Goal: Task Accomplishment & Management: Use online tool/utility

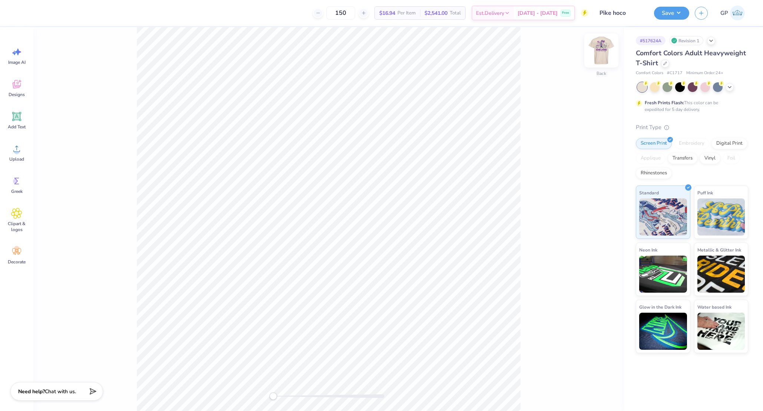
click at [603, 52] on img at bounding box center [601, 51] width 30 height 30
click at [19, 150] on icon at bounding box center [16, 148] width 11 height 11
click at [44, 11] on div at bounding box center [47, 12] width 10 height 10
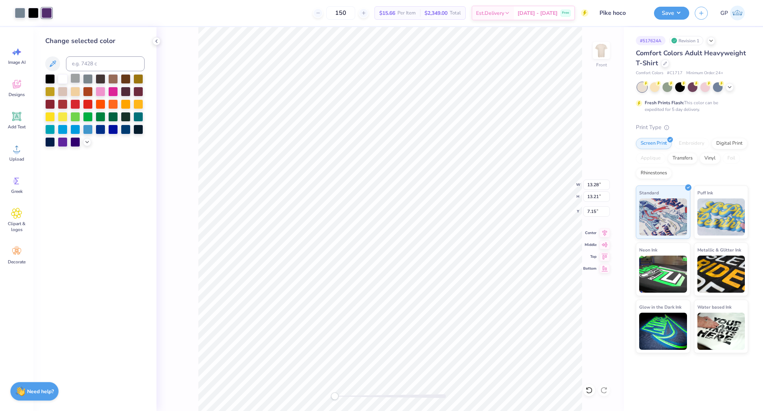
click at [79, 81] on div at bounding box center [75, 78] width 10 height 10
click at [17, 125] on span "Add Text" at bounding box center [17, 127] width 18 height 6
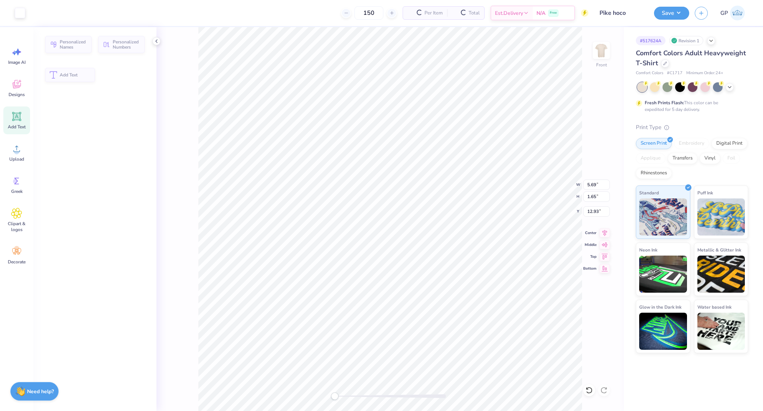
type input "5.69"
type input "1.65"
type input "12.93"
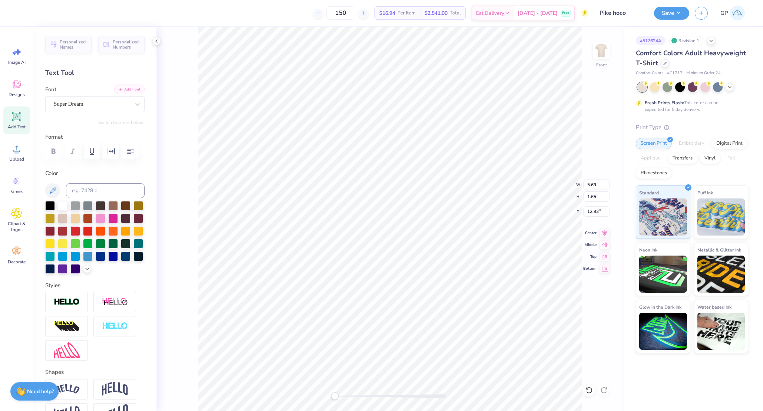
click at [125, 90] on button "Add Font" at bounding box center [129, 89] width 30 height 10
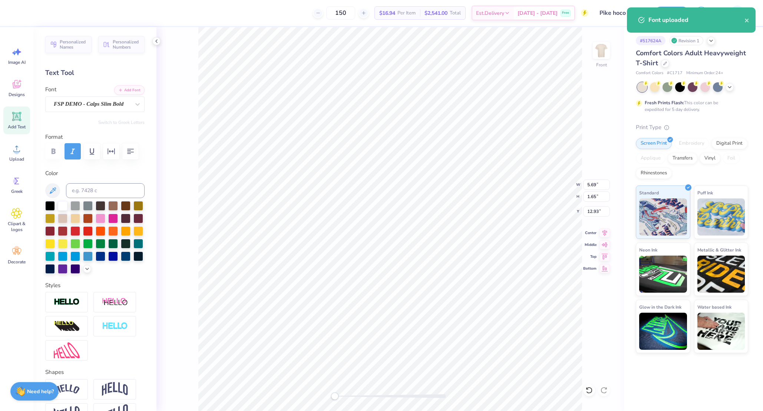
type textarea "HOMECOMING"
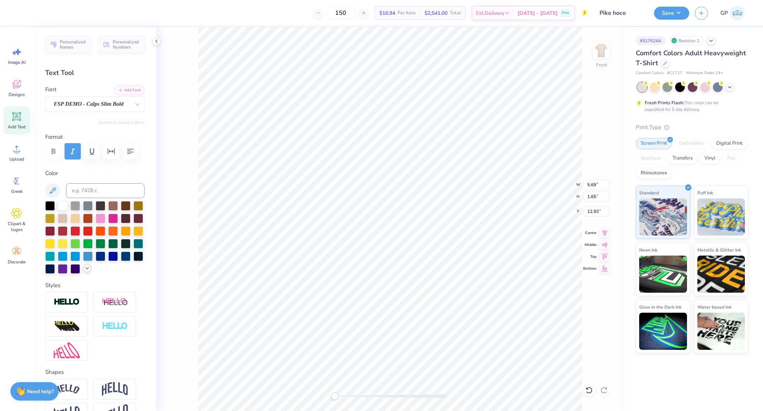
click at [83, 272] on div at bounding box center [87, 268] width 8 height 8
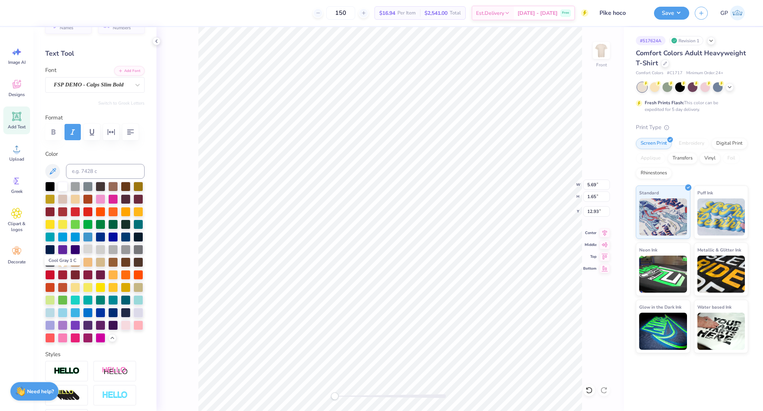
scroll to position [93, 0]
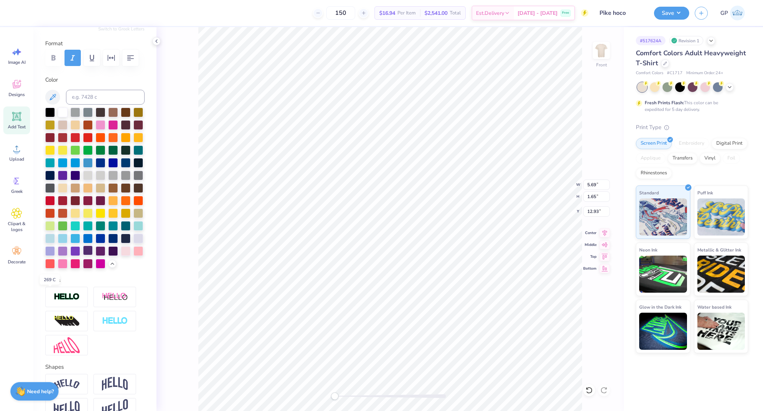
click at [83, 255] on div at bounding box center [88, 250] width 10 height 10
type input "12.16"
type input "1.99"
type input "16.89"
click at [347, 396] on div at bounding box center [390, 396] width 111 height 4
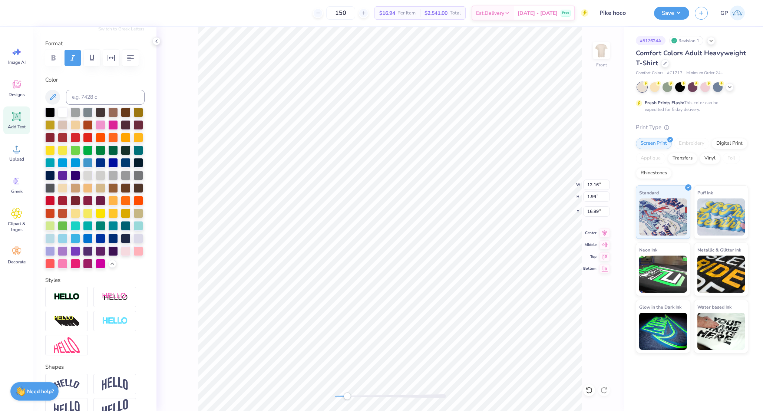
click at [361, 394] on div at bounding box center [390, 396] width 111 height 4
type input "12.25"
type input "2.00"
type input "16.88"
click at [325, 391] on div "Front W 12.25 12.25 " H 2.00 2.00 " Y 16.88 16.88 " Center Middle Top Bottom" at bounding box center [389, 219] width 467 height 384
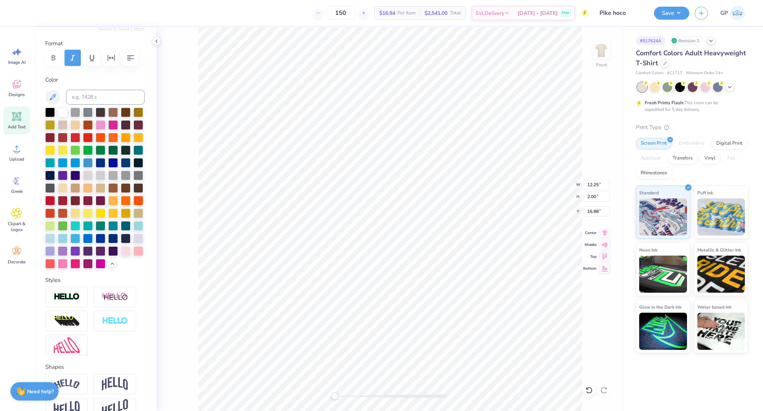
scroll to position [0, 0]
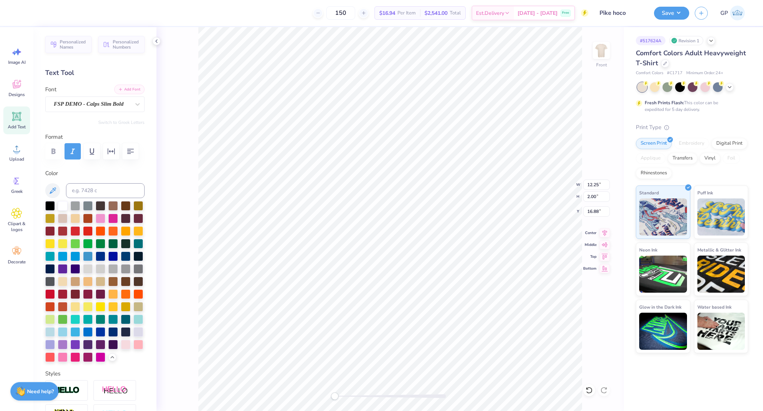
click at [125, 94] on div "Font FSP DEMO - Calps Slim Bold" at bounding box center [94, 98] width 99 height 27
click at [125, 88] on button "Add Font" at bounding box center [129, 89] width 30 height 10
type textarea "Dream Big Wildcats"
type input "1.92"
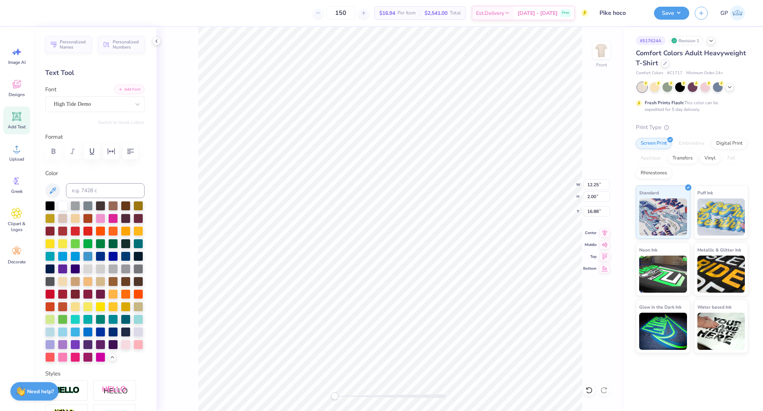
type input "19.63"
type input "10.15"
type input "1.59"
click at [349, 395] on div at bounding box center [390, 396] width 111 height 4
type input "10.38"
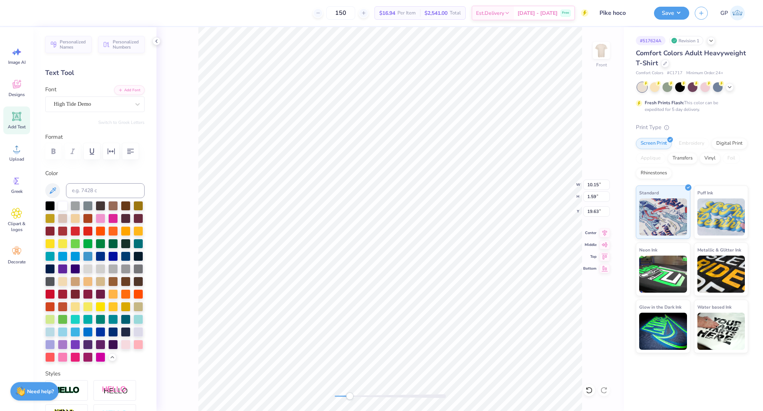
type input "1.63"
type input "18.73"
click at [53, 210] on div at bounding box center [50, 205] width 10 height 10
drag, startPoint x: 351, startPoint y: 397, endPoint x: 331, endPoint y: 397, distance: 19.6
click at [331, 397] on div "Accessibility label" at bounding box center [334, 395] width 7 height 7
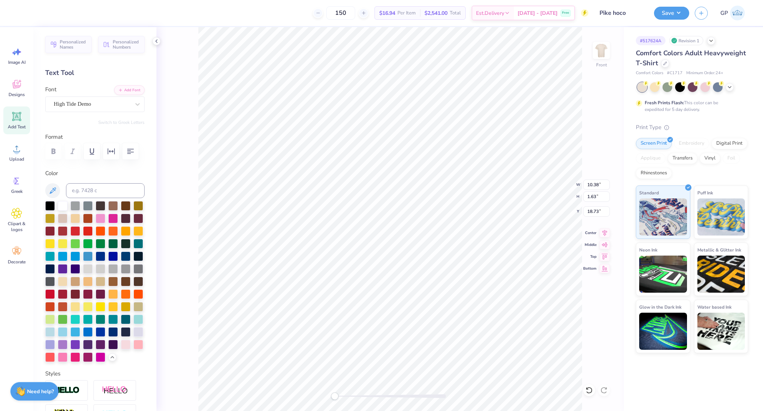
type input "13.28"
type input "13.21"
type input "7.15"
click at [19, 157] on span "Upload" at bounding box center [16, 159] width 15 height 6
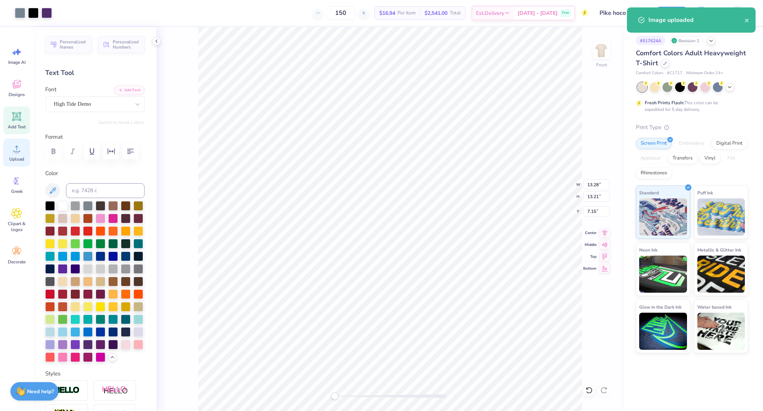
type input "11.97"
type input "7.77"
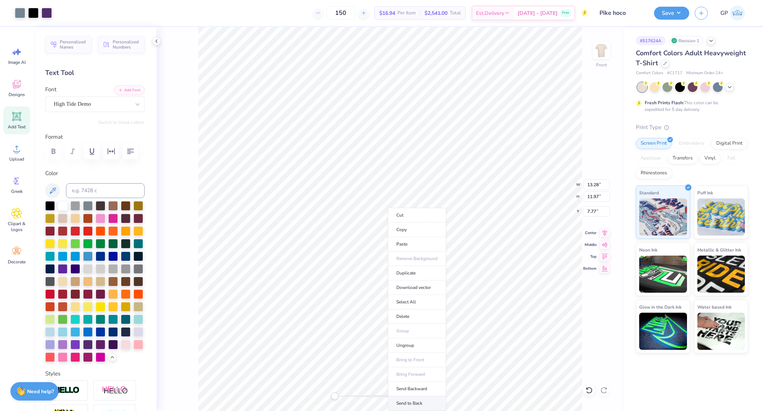
click at [407, 398] on li "Send to Back" at bounding box center [417, 403] width 58 height 14
type input "7.15"
type input "13.21"
click at [596, 186] on input "13.28" at bounding box center [596, 184] width 27 height 10
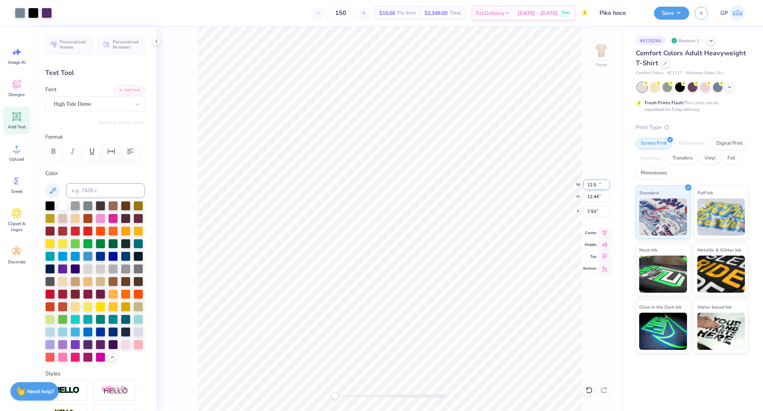
type input "12.50"
type input "12.44"
click at [591, 208] on input "7.53" at bounding box center [596, 211] width 27 height 10
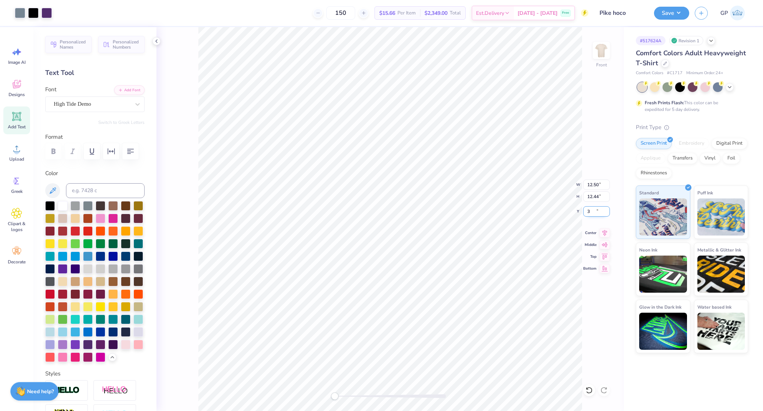
type input "3.00"
type input "3.27"
click at [597, 57] on img at bounding box center [601, 51] width 30 height 30
click at [15, 122] on icon at bounding box center [16, 116] width 11 height 11
click at [36, 14] on div at bounding box center [33, 12] width 10 height 10
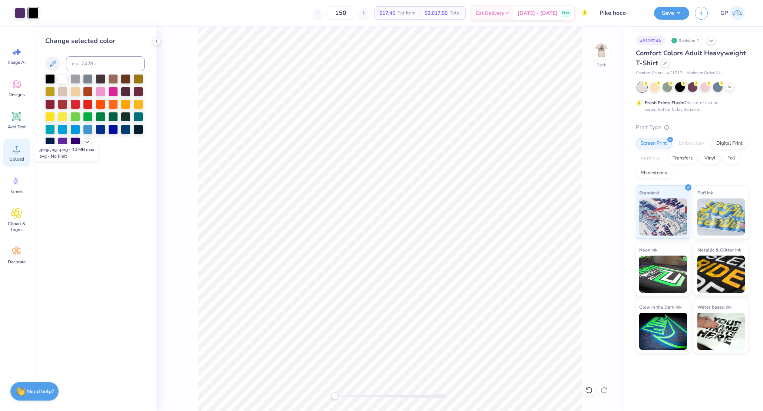
click at [16, 154] on div "Upload" at bounding box center [16, 153] width 27 height 28
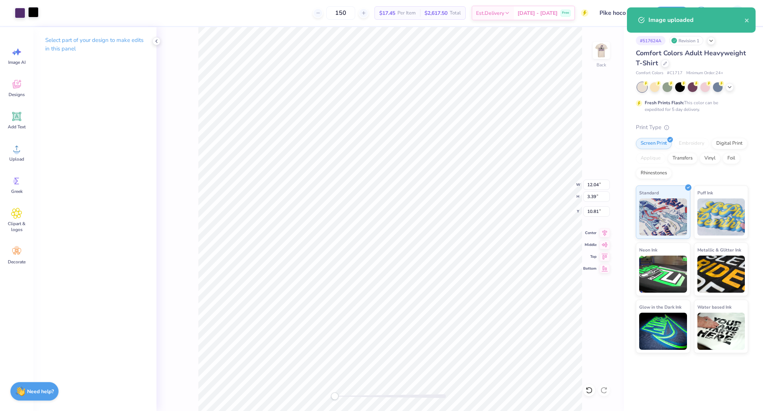
click at [34, 11] on div at bounding box center [33, 12] width 10 height 10
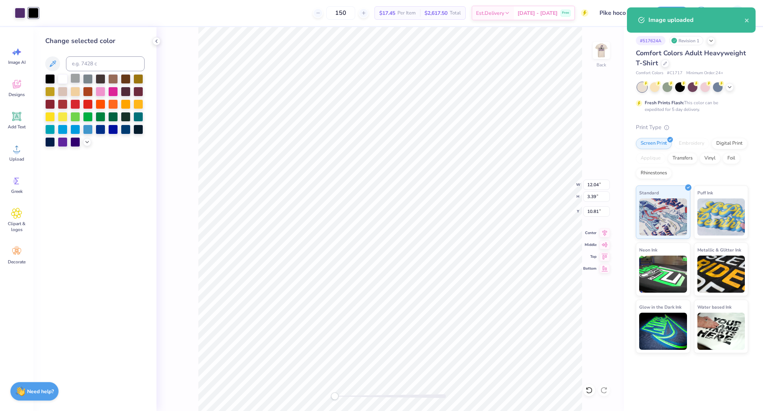
click at [77, 76] on div at bounding box center [75, 78] width 10 height 10
click at [21, 9] on div at bounding box center [20, 12] width 10 height 10
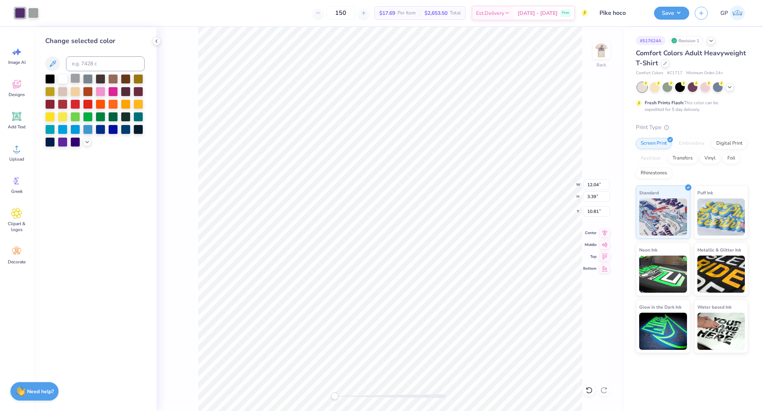
click at [76, 75] on div at bounding box center [75, 78] width 10 height 10
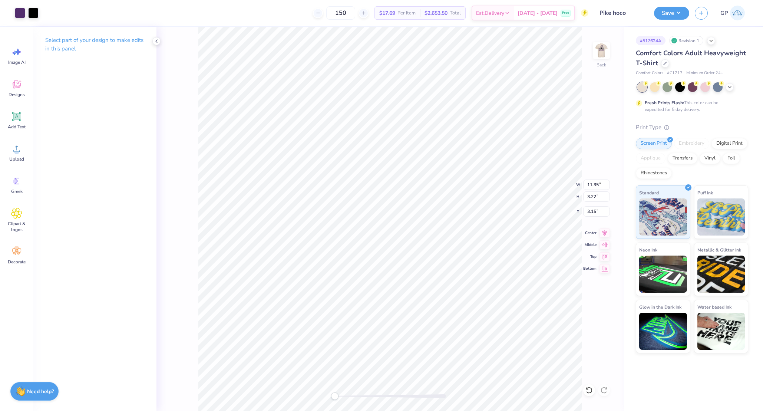
type input "3.15"
type input "12.03"
type input "3.41"
click at [19, 146] on icon at bounding box center [16, 148] width 11 height 11
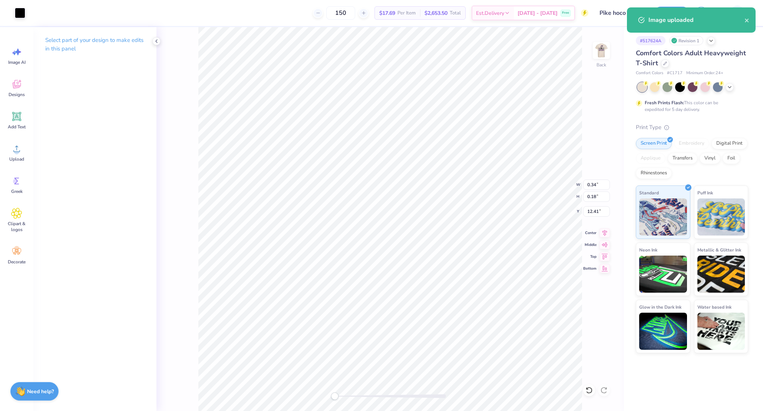
click at [355, 396] on div at bounding box center [390, 396] width 111 height 4
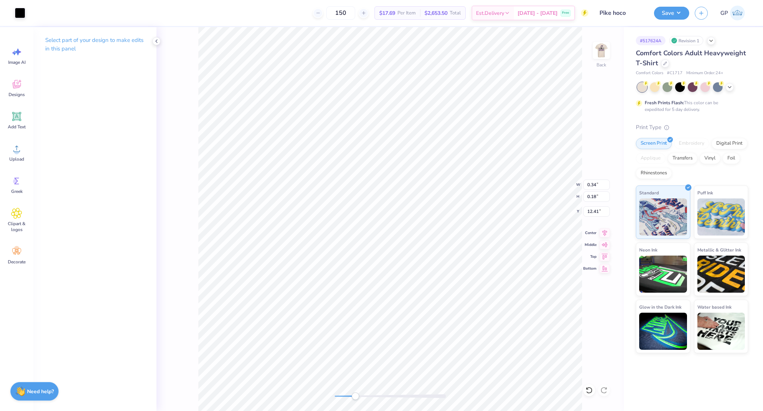
click at [369, 396] on div at bounding box center [390, 396] width 111 height 4
click at [386, 394] on div at bounding box center [390, 396] width 111 height 4
click at [302, 386] on div "Back W 0.34 0.34 " H 0.18 0.18 " Y 12.41 12.41 " Center Middle Top Bottom" at bounding box center [389, 219] width 467 height 384
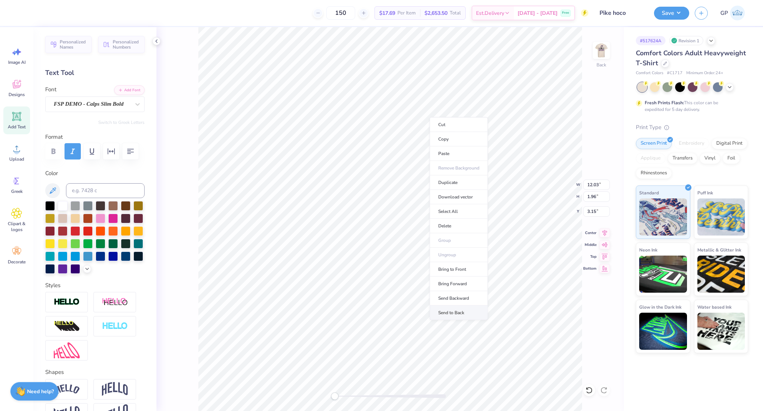
click at [454, 309] on li "Send to Back" at bounding box center [458, 312] width 58 height 14
type input "12.04"
type input "3.39"
click at [594, 185] on input "12.03" at bounding box center [596, 184] width 27 height 10
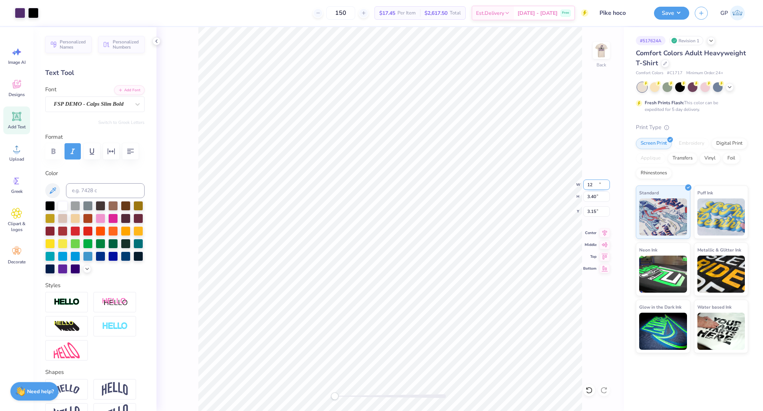
type input "12.00"
type input "3.40"
click at [587, 212] on input "3.15" at bounding box center [596, 211] width 27 height 10
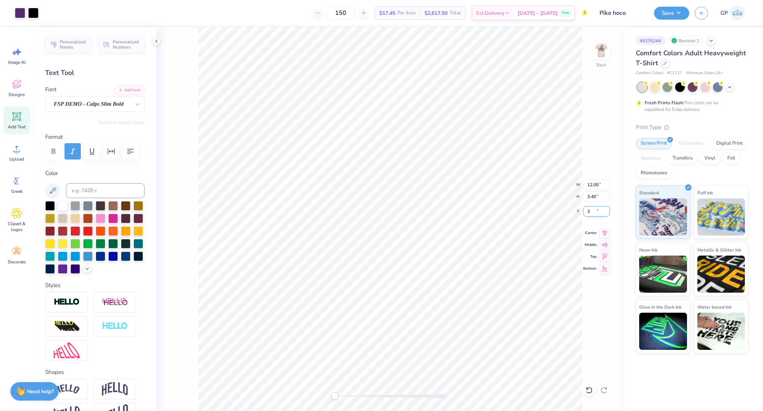
type input "3.00"
click at [672, 5] on div "Save GP" at bounding box center [708, 13] width 109 height 26
click at [668, 13] on button "Save" at bounding box center [671, 12] width 35 height 13
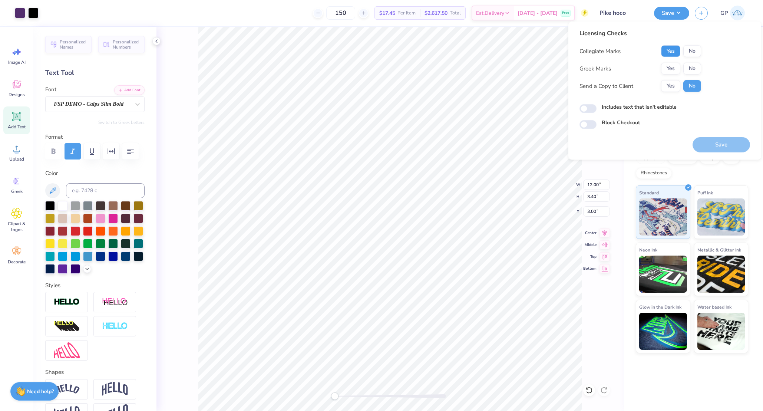
click at [671, 50] on button "Yes" at bounding box center [670, 51] width 19 height 12
click at [671, 73] on button "Yes" at bounding box center [670, 69] width 19 height 12
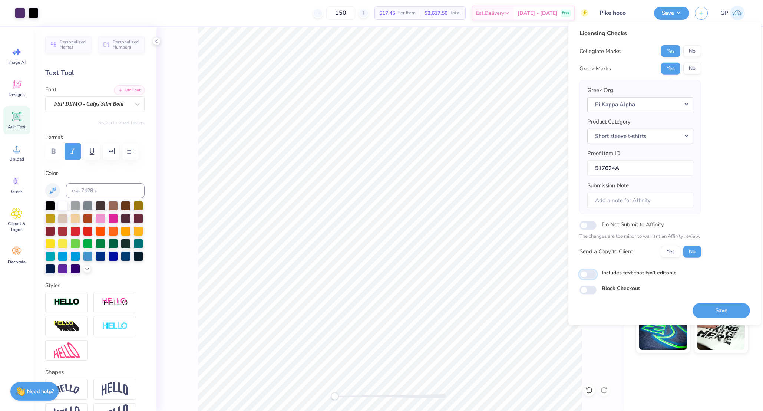
click at [589, 276] on input "Includes text that isn't editable" at bounding box center [587, 274] width 17 height 9
checkbox input "true"
click at [721, 316] on div "Licensing Checks Collegiate Marks Yes No Greek Marks Yes No Greek Org Pi Kappa …" at bounding box center [664, 172] width 193 height 303
click at [725, 309] on button "Save" at bounding box center [720, 309] width 57 height 15
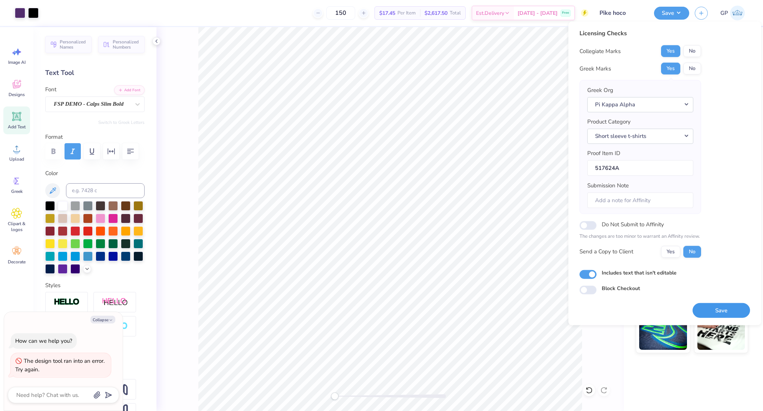
click at [730, 307] on button "Save" at bounding box center [720, 309] width 57 height 15
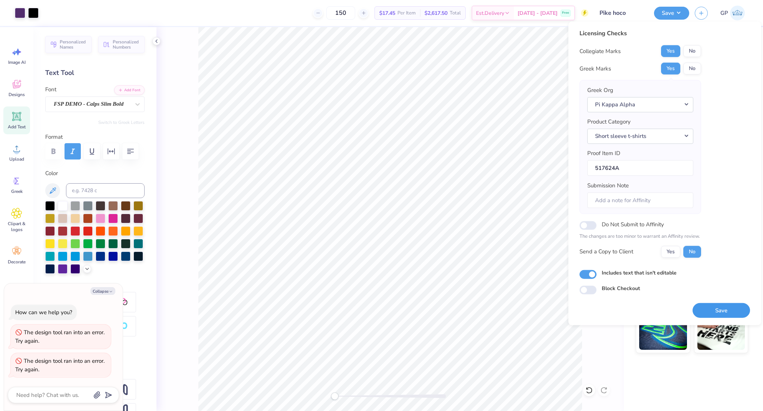
click at [708, 309] on button "Save" at bounding box center [720, 309] width 57 height 15
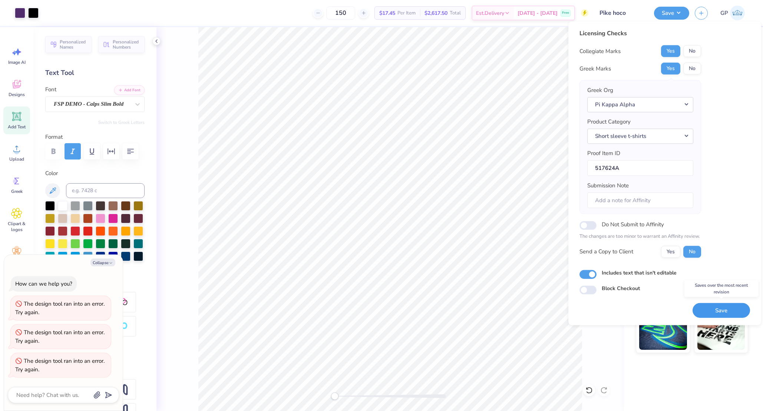
click at [708, 309] on button "Save" at bounding box center [720, 309] width 57 height 15
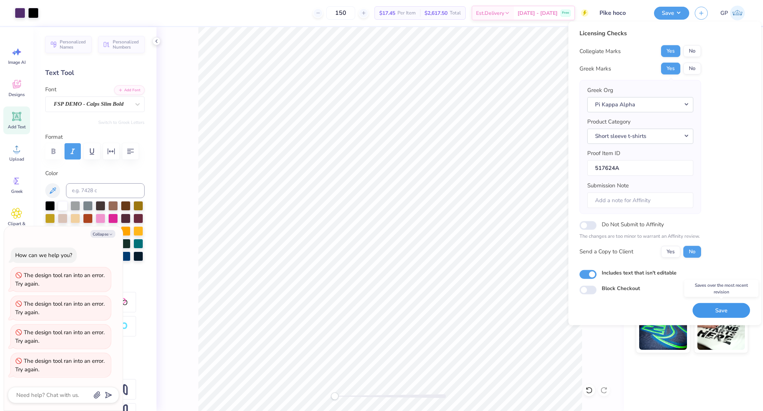
click at [708, 309] on button "Save" at bounding box center [720, 309] width 57 height 15
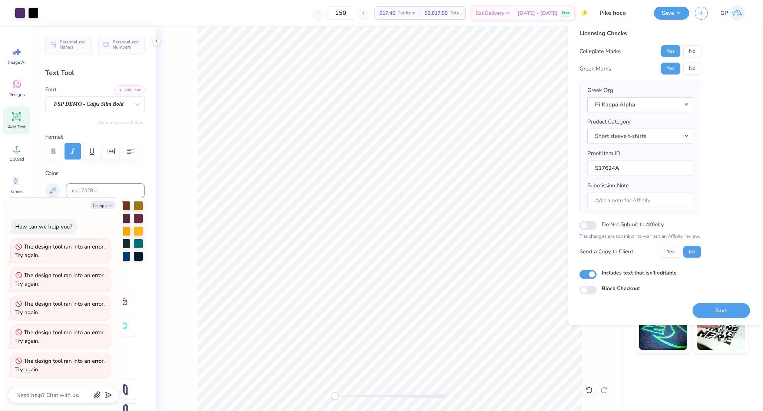
click at [732, 297] on div "Save" at bounding box center [720, 305] width 57 height 23
click at [724, 311] on button "Save" at bounding box center [720, 309] width 57 height 15
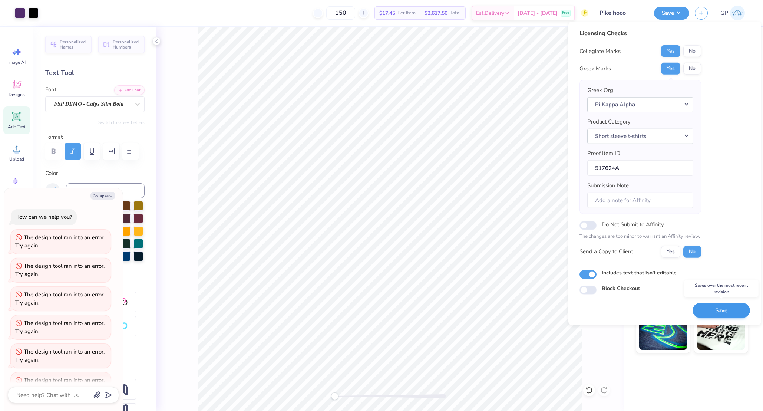
scroll to position [19, 0]
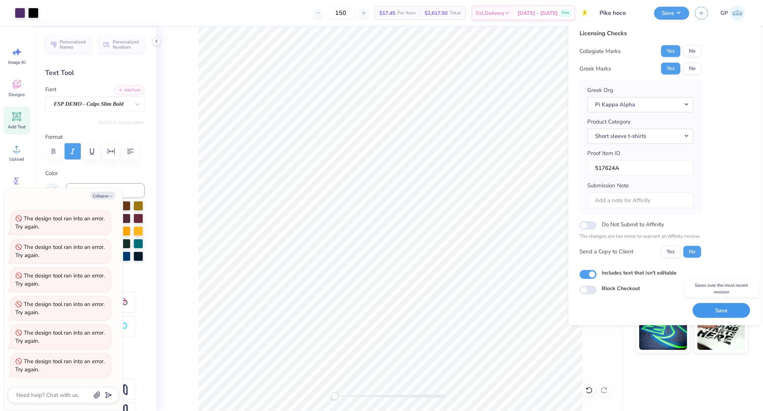
click at [724, 311] on button "Save" at bounding box center [720, 309] width 57 height 15
type textarea "x"
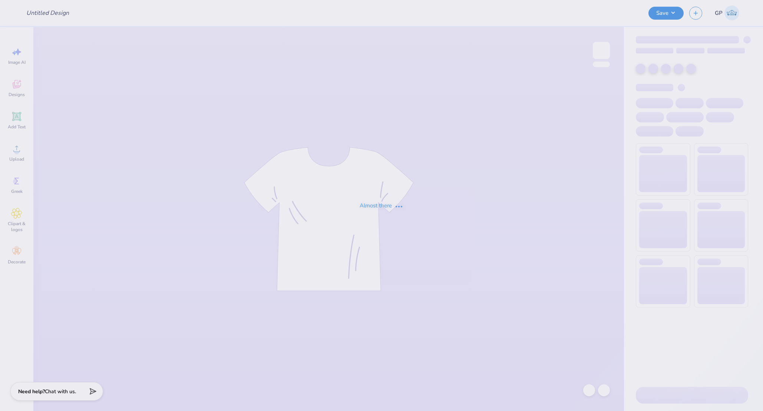
type input "Pike hoco"
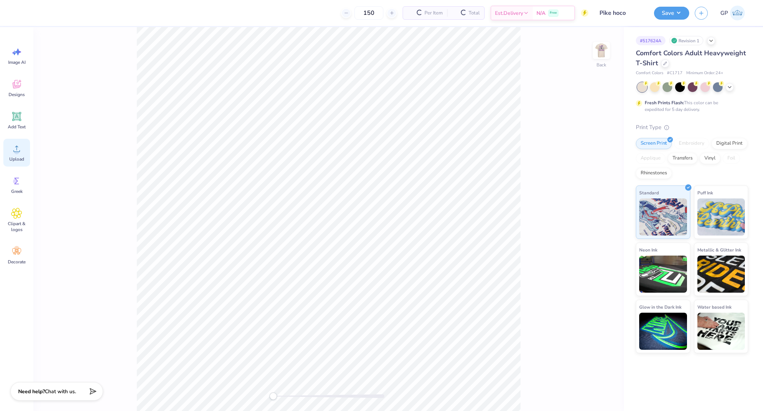
click at [20, 143] on icon at bounding box center [16, 148] width 11 height 11
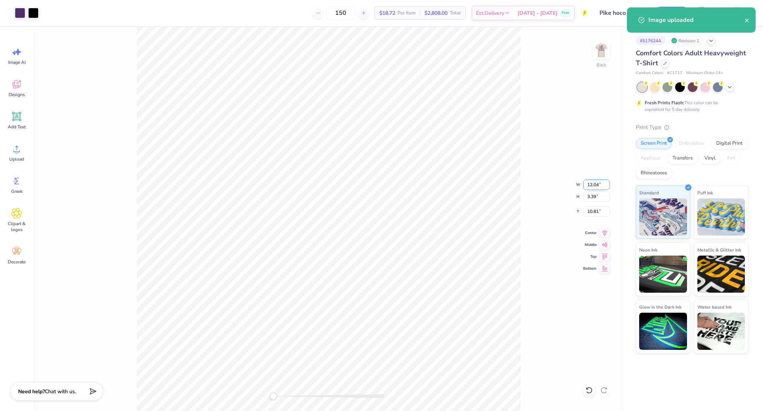
click at [588, 183] on input "12.04" at bounding box center [596, 184] width 27 height 10
type input "12.00"
type input "3.38"
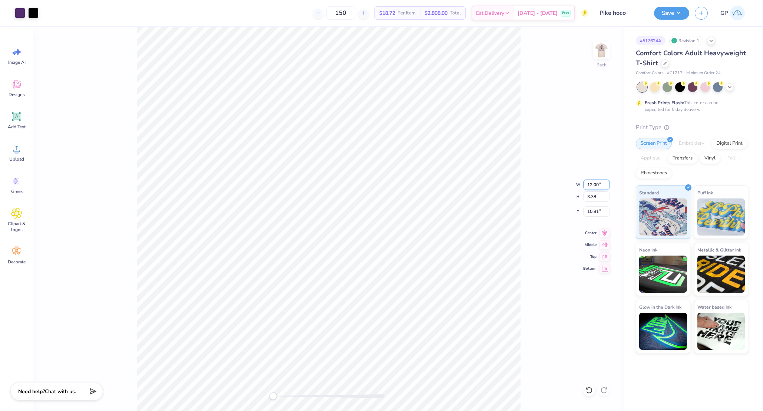
click at [593, 184] on input "12.00" at bounding box center [596, 184] width 27 height 10
type input "11.00"
type input "3.09"
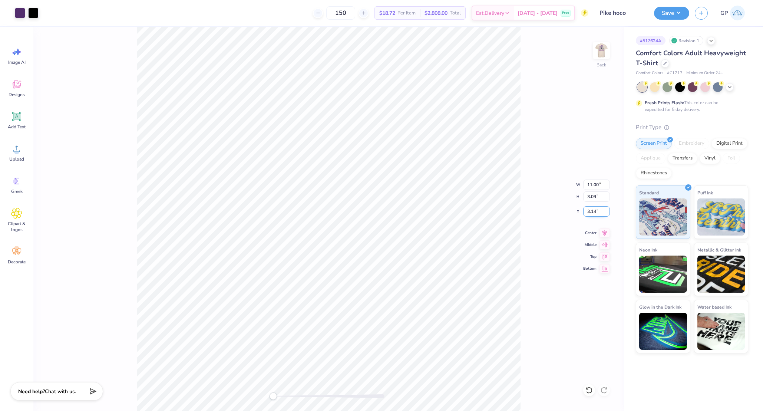
click at [600, 209] on input "3.14" at bounding box center [596, 211] width 27 height 10
type input "3"
click at [598, 53] on img at bounding box center [601, 51] width 30 height 30
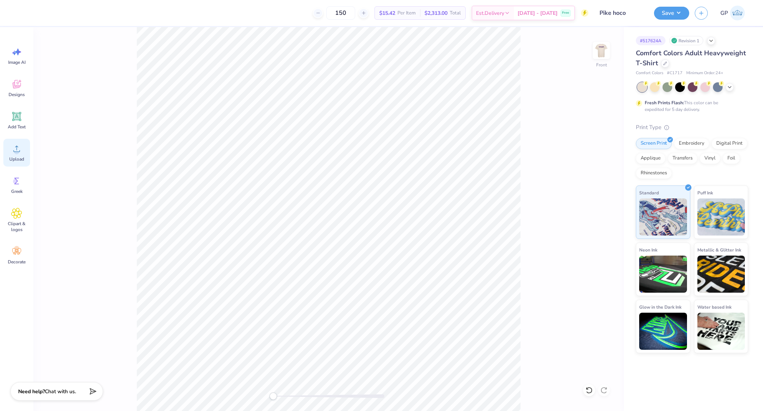
click at [14, 154] on div "Upload" at bounding box center [16, 153] width 27 height 28
click at [17, 116] on icon at bounding box center [16, 116] width 9 height 9
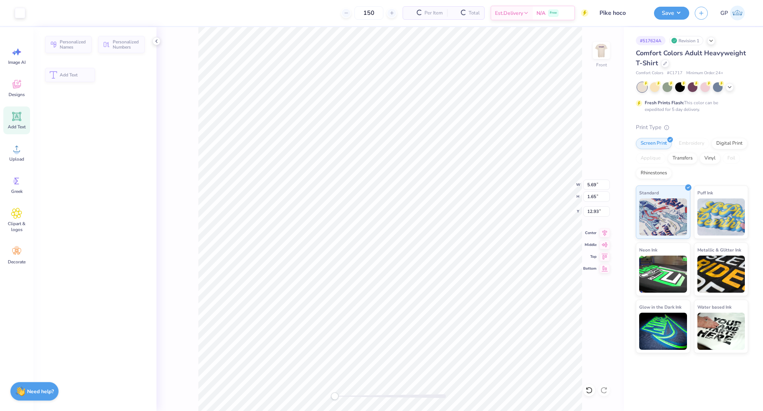
type input "5.69"
type input "1.65"
type input "12.93"
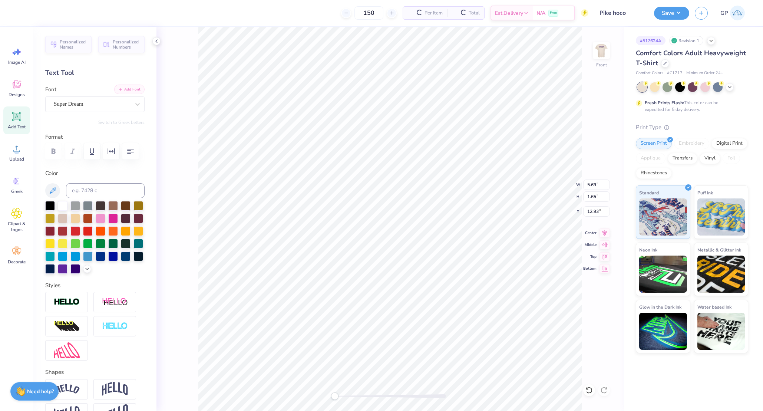
click at [124, 85] on button "Add Font" at bounding box center [129, 89] width 30 height 10
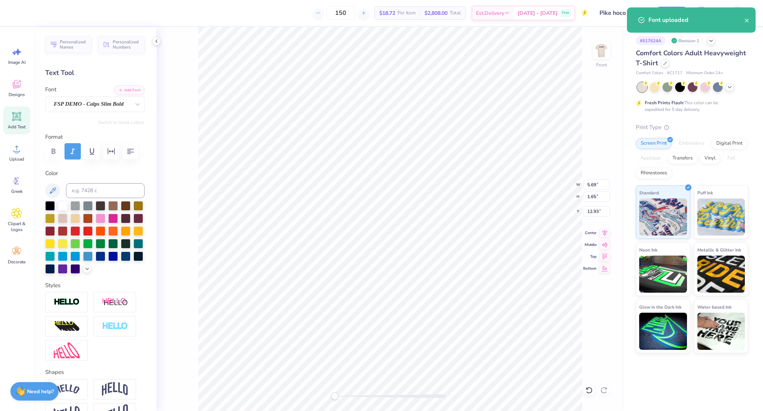
scroll to position [9, 1]
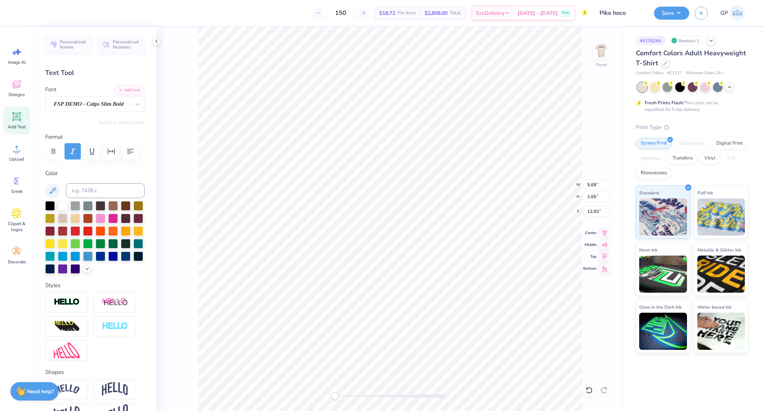
type textarea "HOMECOMING"
type input "13.28"
type input "11.97"
type input "2.68"
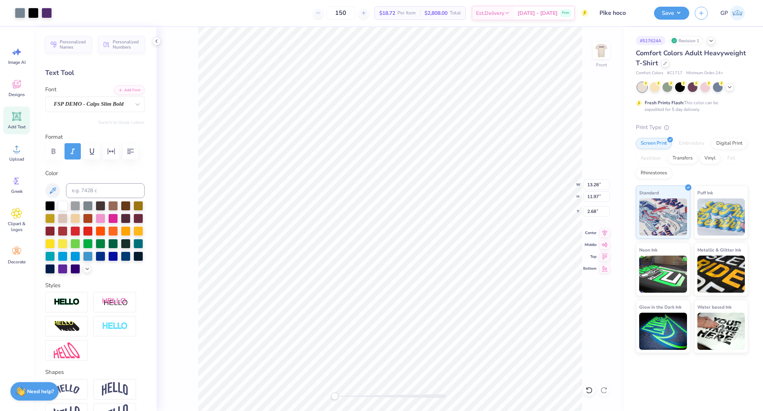
type input "9.09"
type input "1.49"
type input "13.01"
click at [84, 271] on icon at bounding box center [87, 268] width 6 height 6
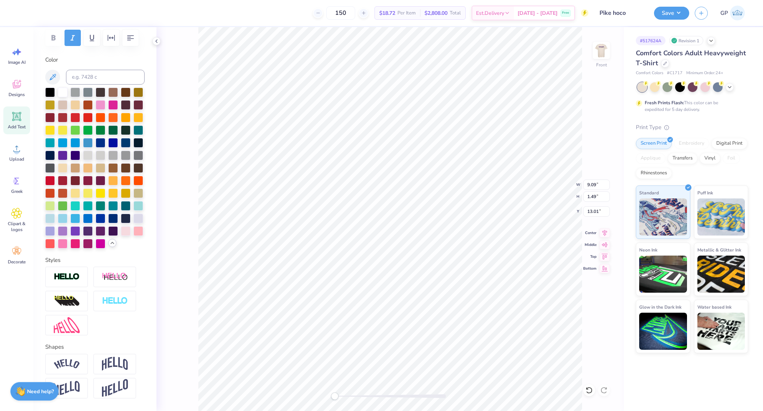
scroll to position [141, 0]
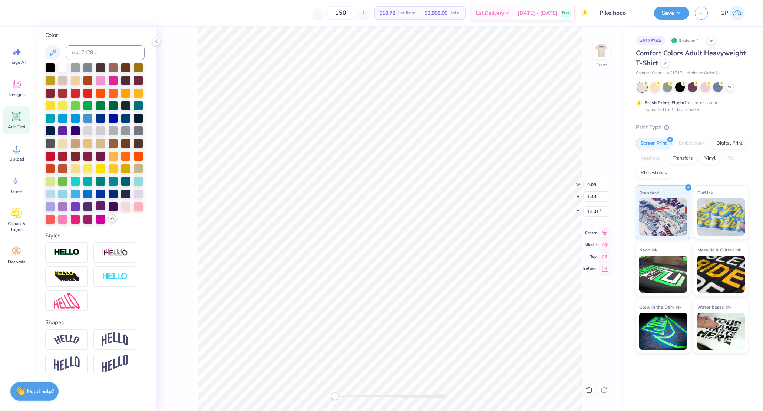
click at [96, 210] on div at bounding box center [101, 206] width 10 height 10
click at [83, 210] on div at bounding box center [88, 206] width 10 height 10
type input "10.33"
type input "1.69"
type input "12.26"
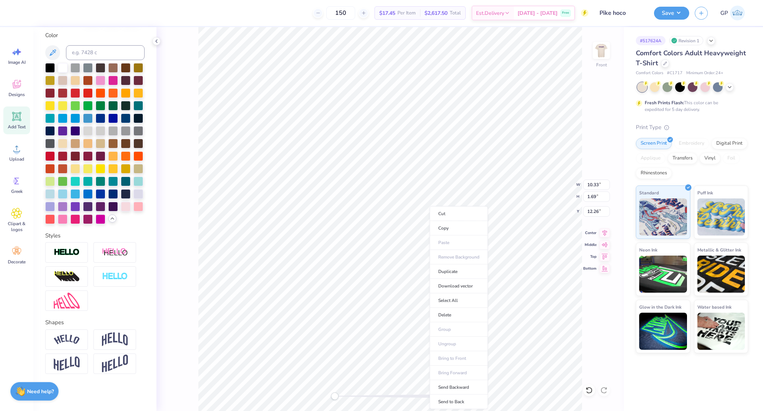
type input "10.53"
type input "1.72"
type input "12.31"
click at [452, 399] on li "Send to Back" at bounding box center [458, 401] width 58 height 14
type input "13.28"
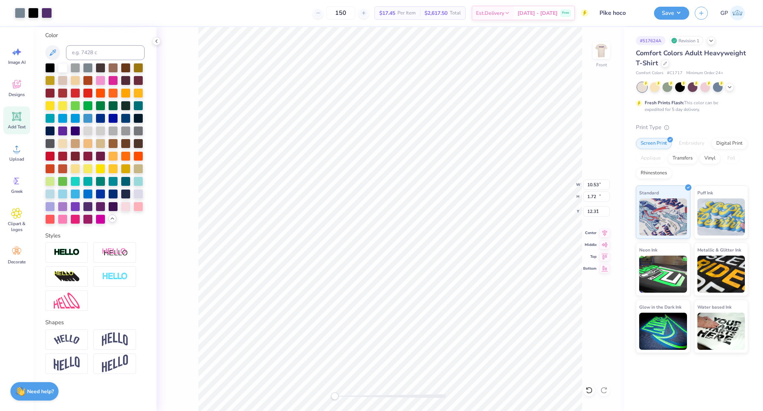
type input "11.97"
type input "2.68"
click at [20, 114] on icon at bounding box center [16, 116] width 9 height 9
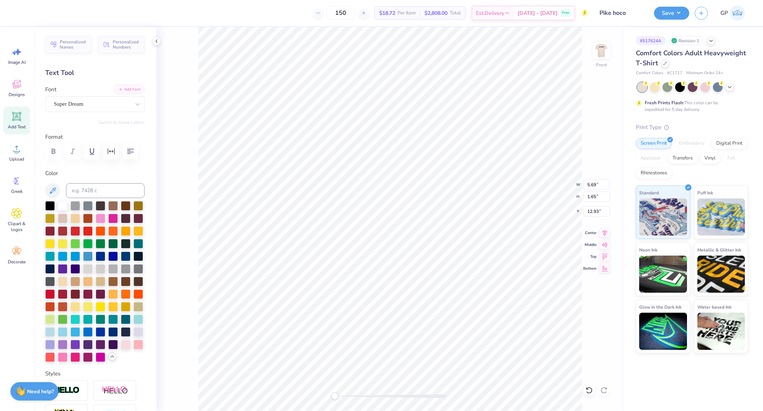
click at [116, 91] on button "Add Font" at bounding box center [129, 89] width 30 height 10
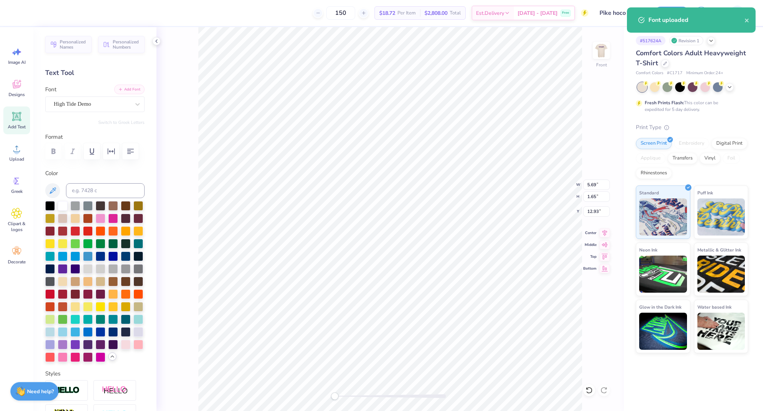
type textarea "Dream Big Wildcats"
click at [51, 210] on div at bounding box center [50, 205] width 10 height 10
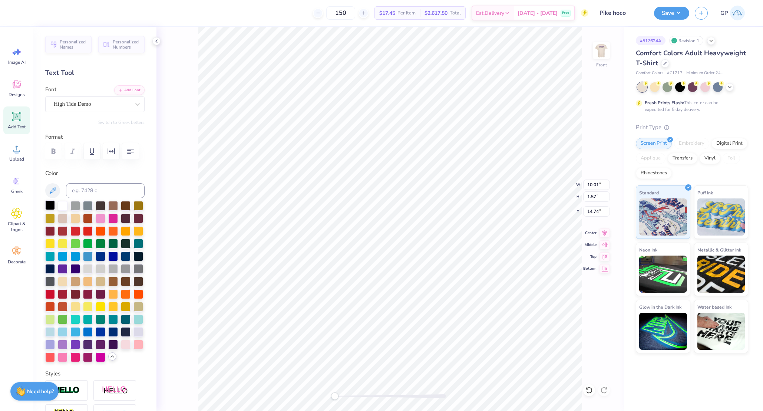
type input "10.01"
type input "1.57"
type input "14.74"
type input "13.28"
type input "11.97"
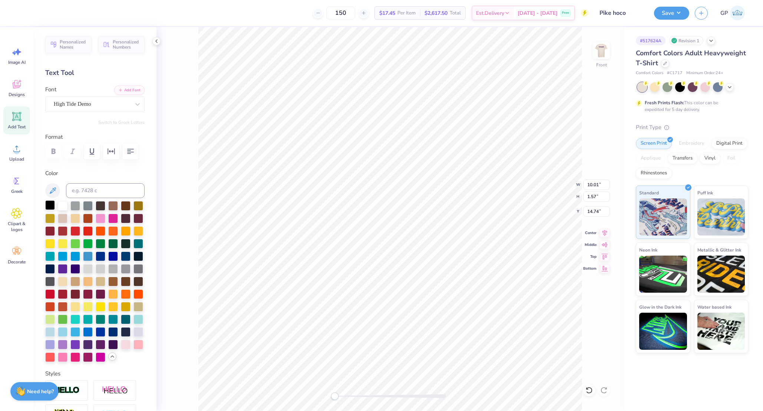
type input "2.65"
click at [469, 402] on li "Send to Back" at bounding box center [477, 403] width 58 height 14
type input "10.53"
type input "1.72"
type input "12.31"
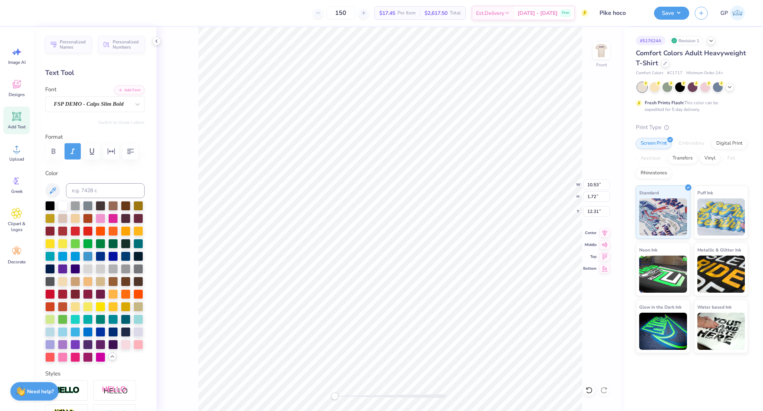
type input "10.99"
type input "1.80"
type input "11.40"
type input "1.86"
type input "13.28"
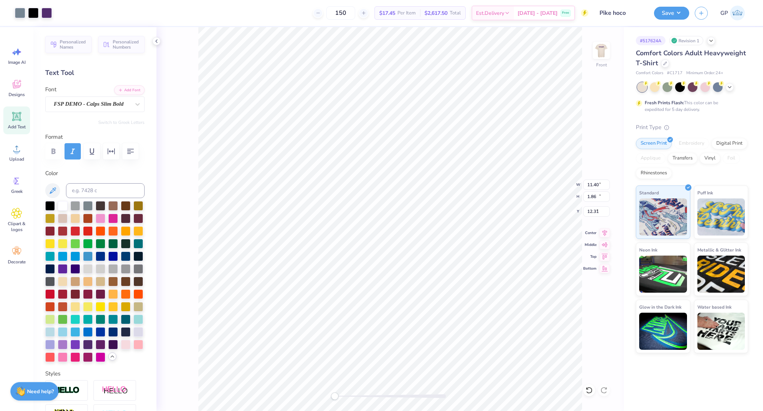
type input "11.97"
type input "2.65"
click at [461, 318] on li "Bring to Front" at bounding box center [460, 320] width 58 height 14
click at [592, 189] on input "13.28" at bounding box center [596, 184] width 27 height 10
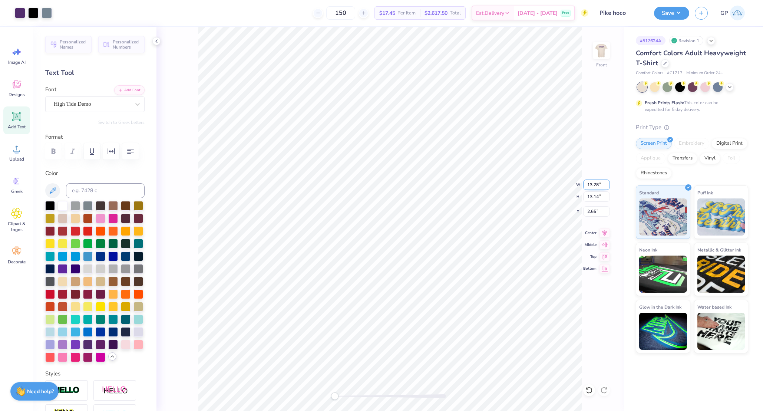
click at [592, 189] on input "13.28" at bounding box center [596, 184] width 27 height 10
type input "12.50"
type input "12.37"
click at [595, 210] on input "3.04" at bounding box center [596, 211] width 27 height 10
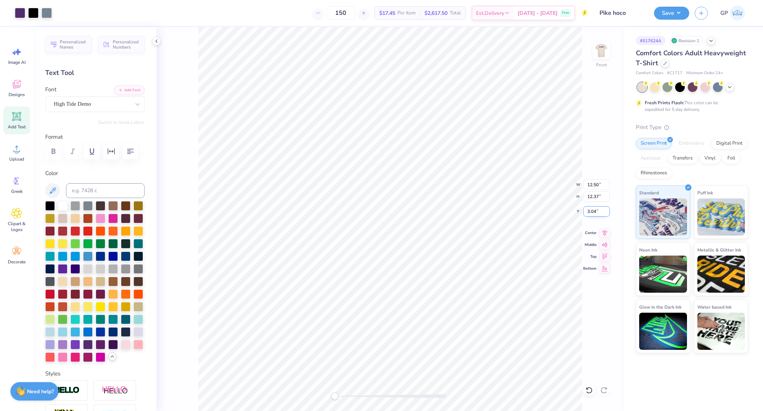
click at [595, 210] on input "3.04" at bounding box center [596, 211] width 27 height 10
type input "3.00"
click at [660, 13] on button "Save" at bounding box center [671, 12] width 35 height 13
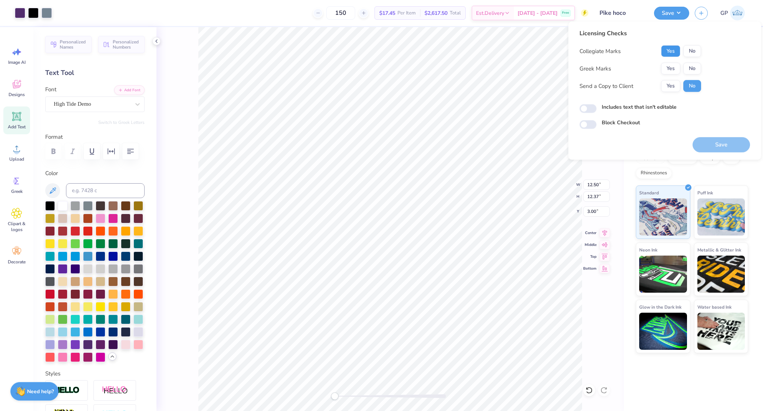
click at [670, 48] on button "Yes" at bounding box center [670, 51] width 19 height 12
click at [671, 68] on button "Yes" at bounding box center [670, 69] width 19 height 12
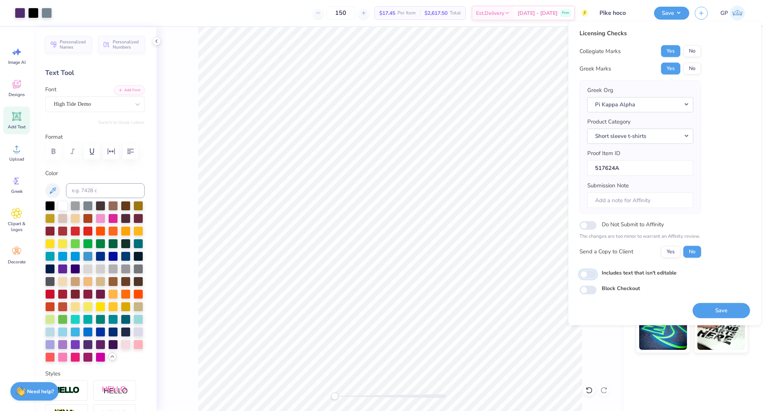
click at [587, 272] on input "Includes text that isn't editable" at bounding box center [587, 274] width 17 height 9
checkbox input "true"
click at [709, 304] on button "Save" at bounding box center [720, 309] width 57 height 15
